Goal: Check status: Check status

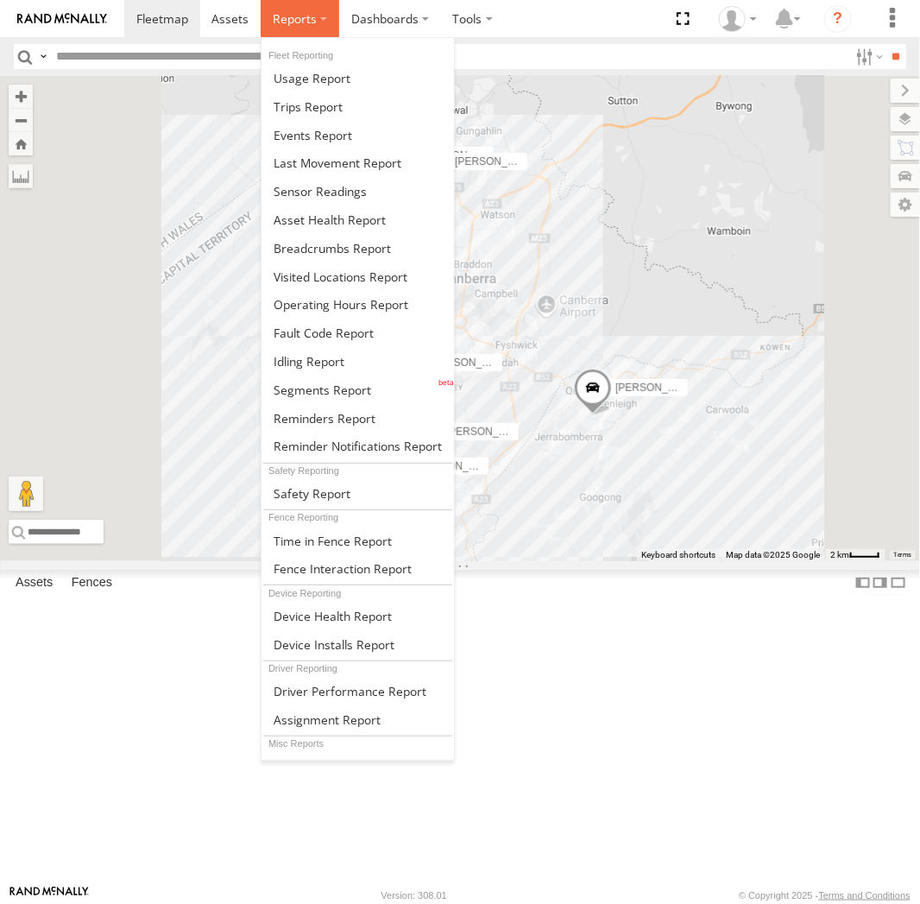
click at [320, 24] on label at bounding box center [300, 18] width 79 height 37
click at [330, 240] on span at bounding box center [332, 248] width 117 height 16
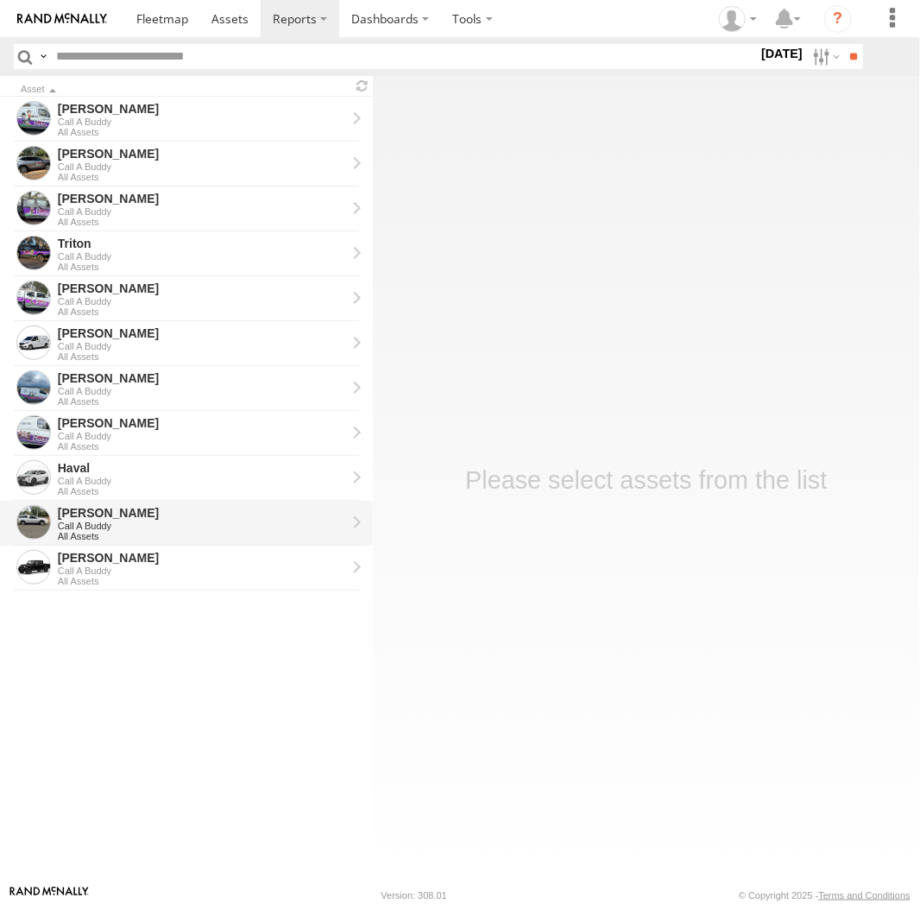
click at [143, 507] on div "[PERSON_NAME]" at bounding box center [202, 513] width 288 height 16
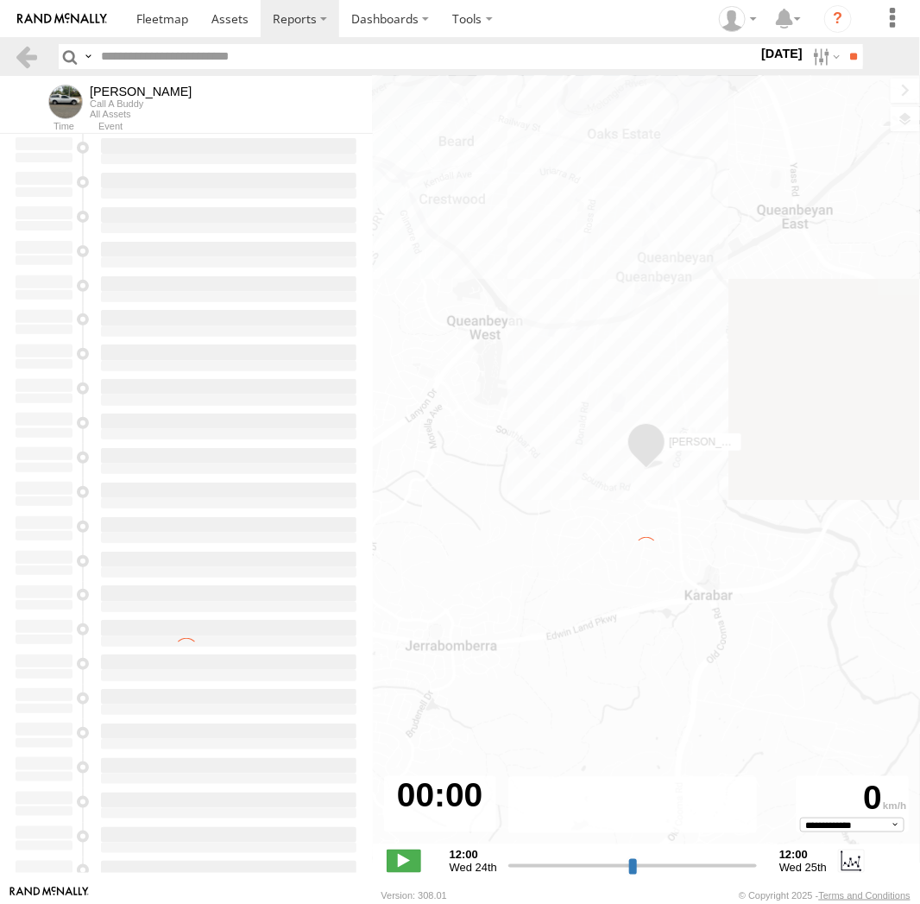
type input "**********"
